Goal: Information Seeking & Learning: Learn about a topic

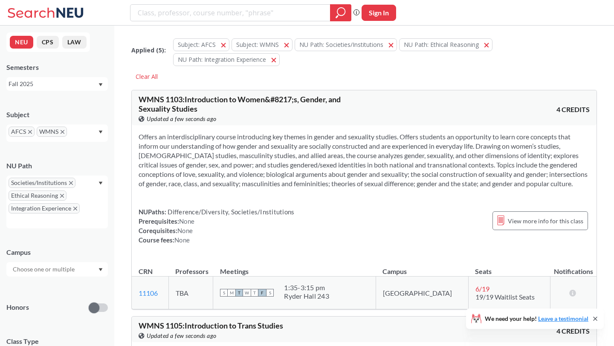
click at [30, 134] on icon "X to remove pill" at bounding box center [30, 132] width 4 height 4
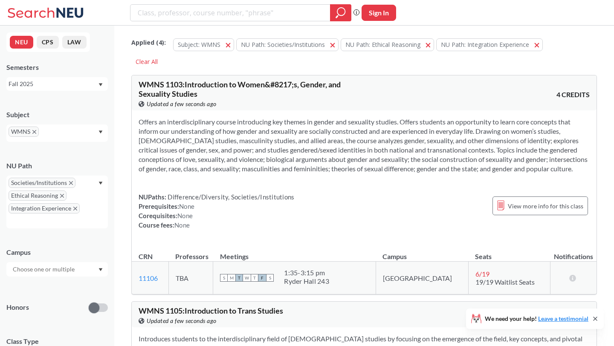
click at [33, 134] on icon "X to remove pill" at bounding box center [34, 132] width 4 height 4
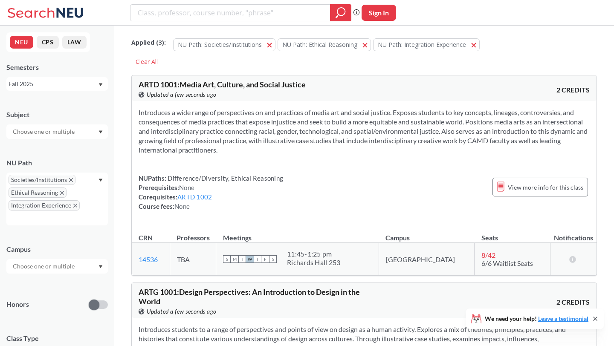
click at [70, 181] on icon "X to remove pill" at bounding box center [71, 180] width 4 height 4
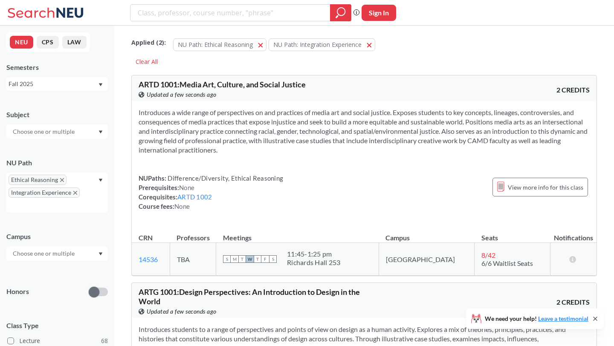
click at [61, 181] on icon "X to remove pill" at bounding box center [62, 180] width 4 height 4
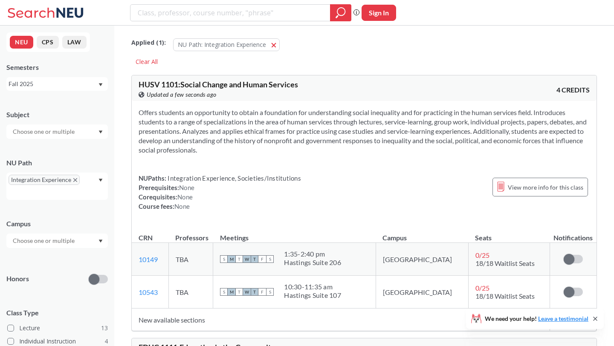
click at [70, 181] on span "Integration Experience" at bounding box center [44, 180] width 71 height 10
click at [74, 181] on icon "X to remove pill" at bounding box center [75, 180] width 4 height 4
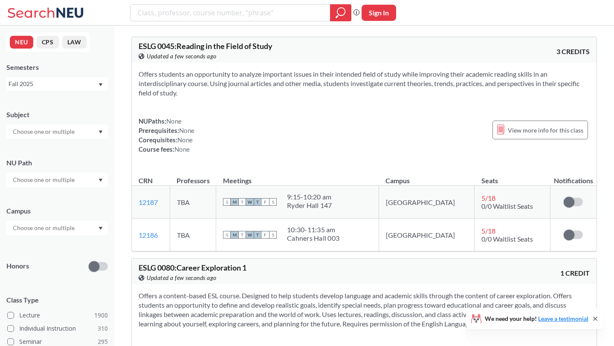
click at [95, 128] on div at bounding box center [57, 132] width 102 height 15
click at [76, 162] on p "Art - Design" at bounding box center [59, 163] width 96 height 9
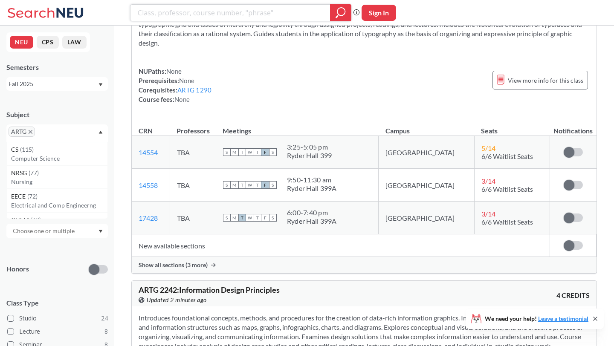
scroll to position [1435, 0]
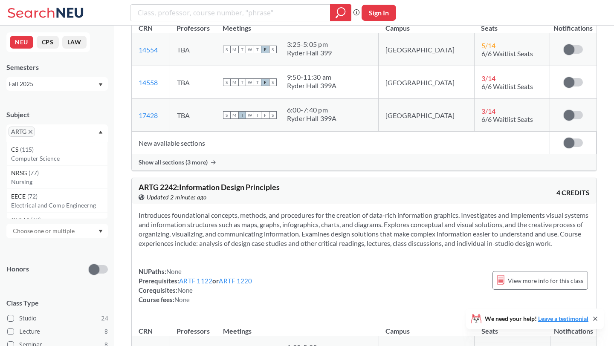
click at [32, 135] on span "ARTG" at bounding box center [22, 132] width 26 height 10
click at [32, 134] on icon "X to remove pill" at bounding box center [31, 132] width 4 height 4
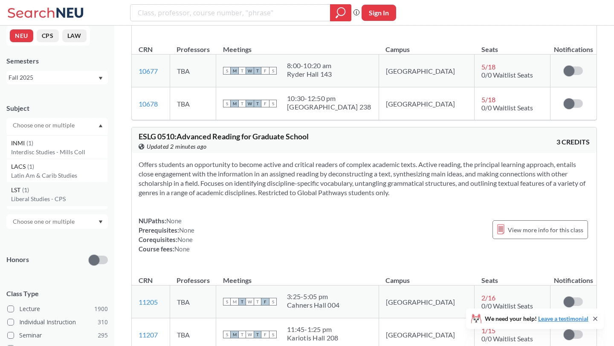
scroll to position [4268, 0]
click at [72, 176] on p "Latin Am & Carib Studies" at bounding box center [59, 175] width 96 height 9
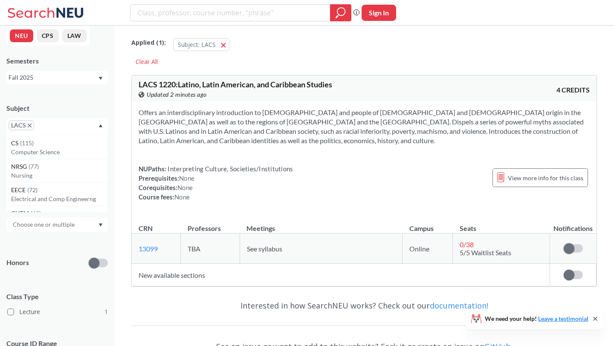
click at [72, 176] on p "Nursing" at bounding box center [59, 176] width 96 height 9
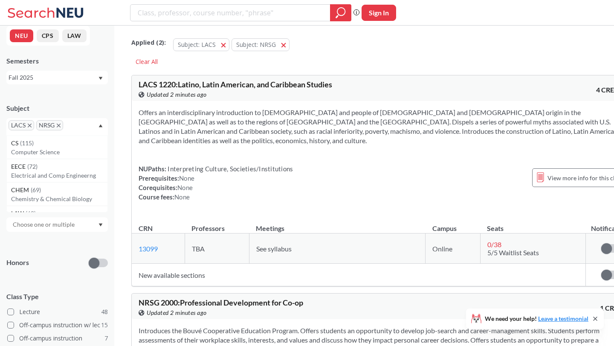
click at [31, 124] on span "LACS" at bounding box center [22, 125] width 26 height 10
click at [31, 126] on icon "X to remove pill" at bounding box center [30, 126] width 4 height 4
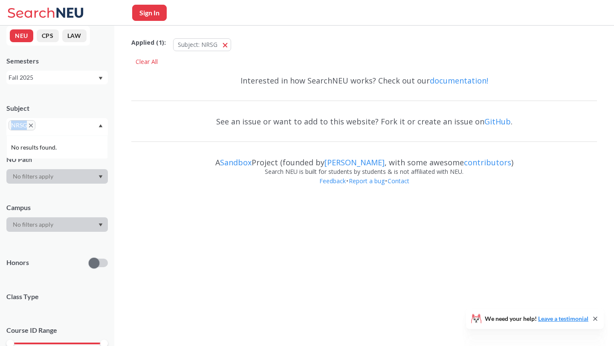
click at [31, 126] on icon "X to remove pill" at bounding box center [31, 126] width 4 height 4
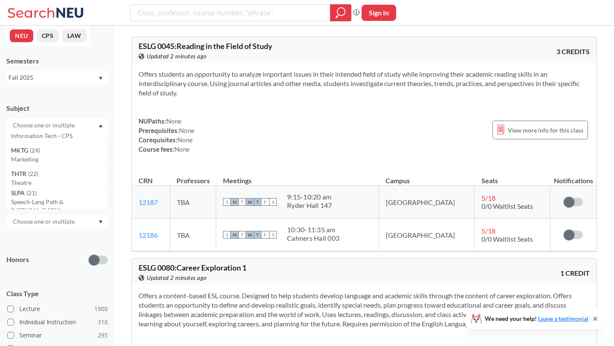
scroll to position [907, 0]
click at [48, 178] on p "Theatre" at bounding box center [59, 181] width 96 height 9
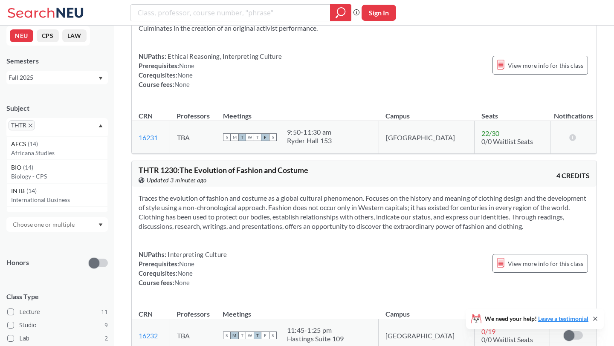
scroll to position [1314, 0]
click at [68, 153] on p "Africana Studies" at bounding box center [59, 152] width 96 height 9
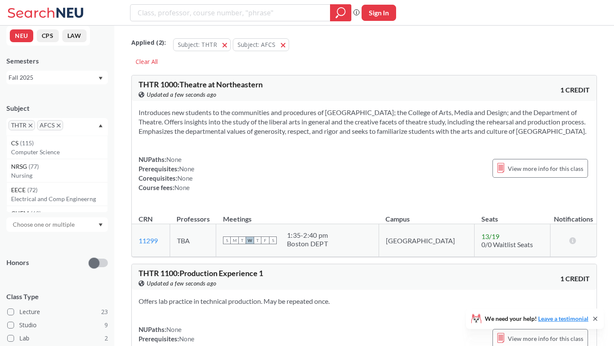
click at [30, 125] on icon "X to remove pill" at bounding box center [31, 126] width 4 height 4
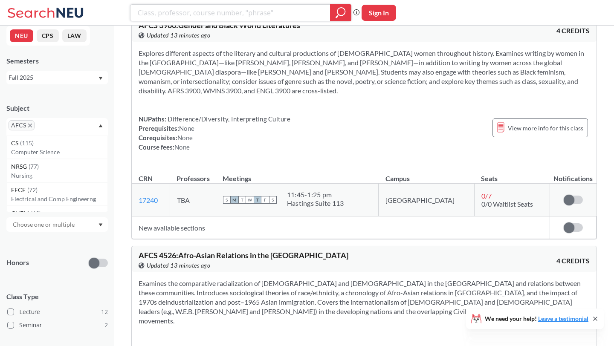
scroll to position [2528, 0]
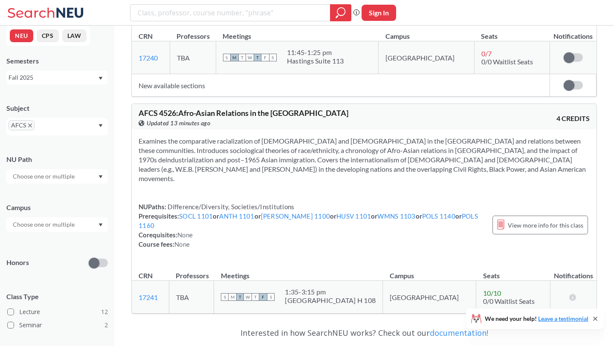
scroll to position [2768, 0]
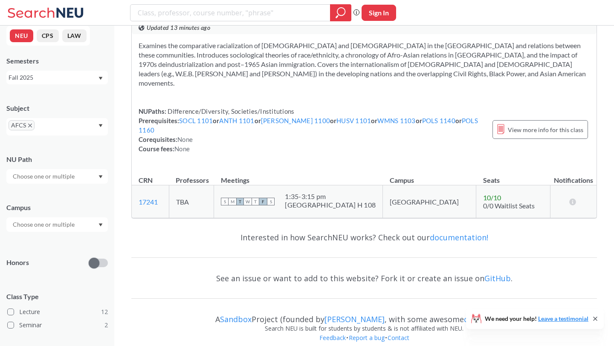
click at [31, 127] on icon "X to remove pill" at bounding box center [30, 126] width 4 height 4
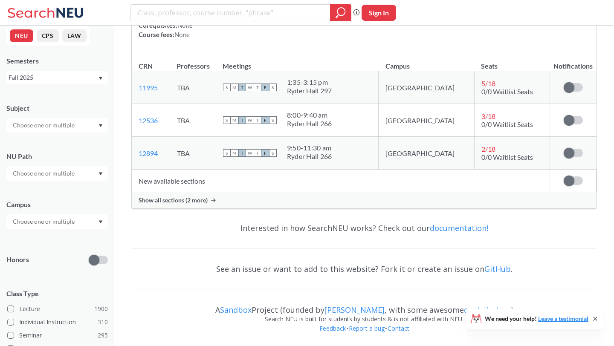
click at [73, 125] on input "text" at bounding box center [45, 125] width 72 height 10
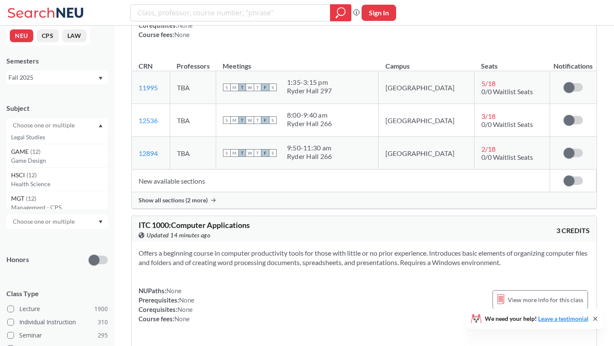
scroll to position [1516, 0]
click at [76, 151] on div "GAME ( 12 )" at bounding box center [59, 149] width 96 height 9
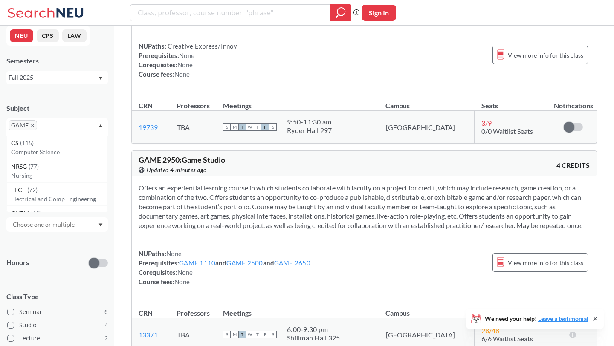
scroll to position [1165, 0]
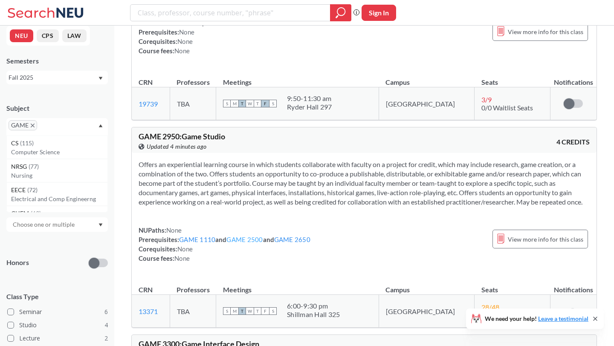
click at [254, 244] on link "GAME 2500" at bounding box center [245, 240] width 36 height 8
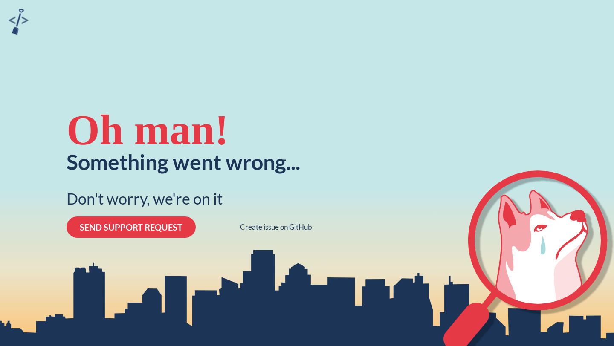
click at [18, 19] on img at bounding box center [19, 22] width 20 height 26
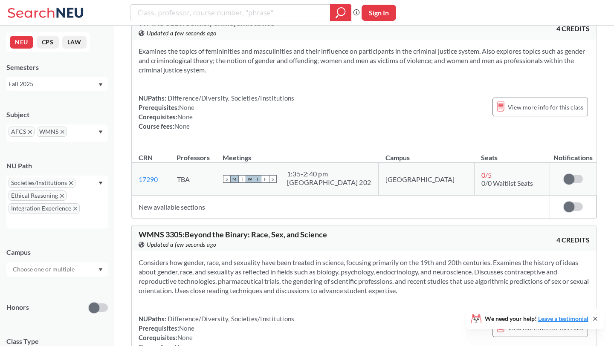
scroll to position [1928, 0]
